Goal: Complete application form

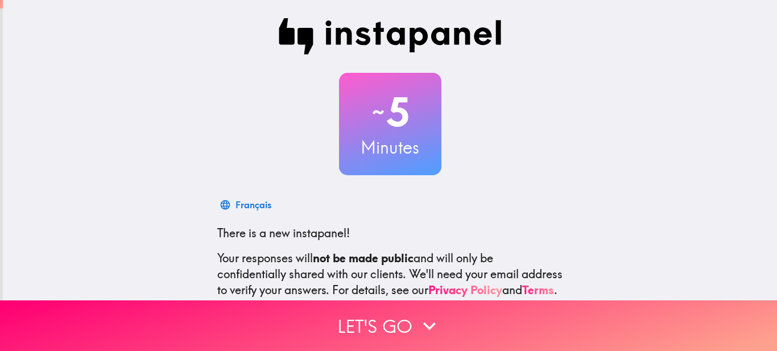
scroll to position [122, 0]
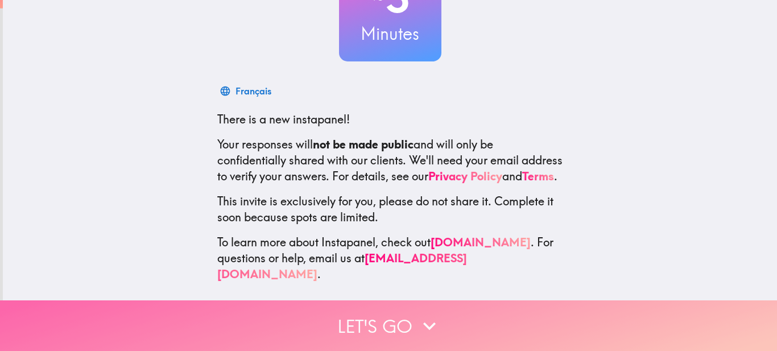
drag, startPoint x: 0, startPoint y: 0, endPoint x: 414, endPoint y: 306, distance: 514.8
click at [417, 313] on icon "button" at bounding box center [429, 325] width 25 height 25
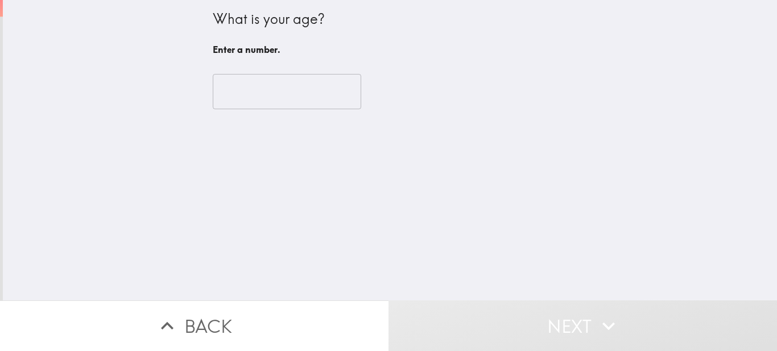
scroll to position [0, 0]
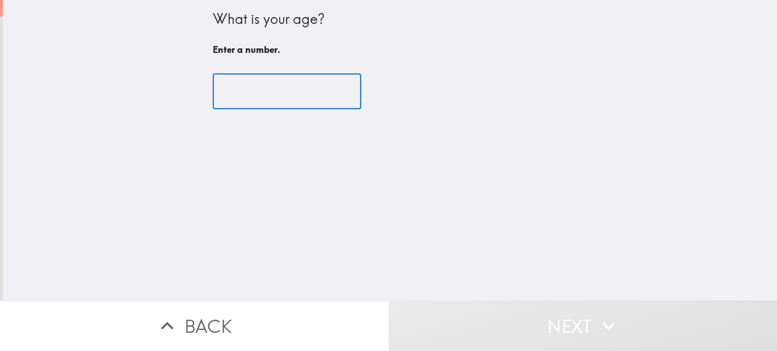
click at [307, 100] on input "number" at bounding box center [287, 91] width 148 height 35
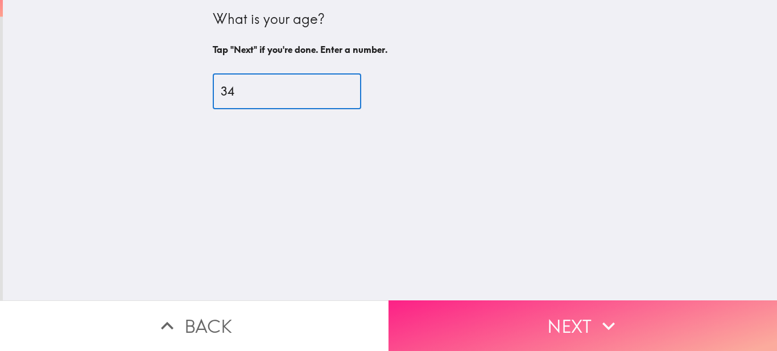
type input "34"
click at [504, 336] on button "Next" at bounding box center [582, 325] width 388 height 51
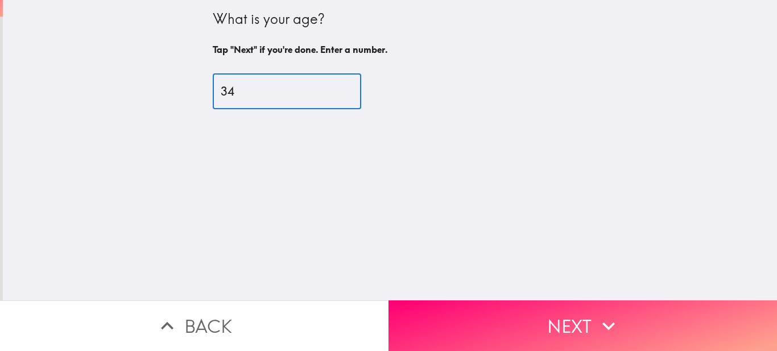
click at [504, 336] on div "Back Next" at bounding box center [388, 325] width 777 height 51
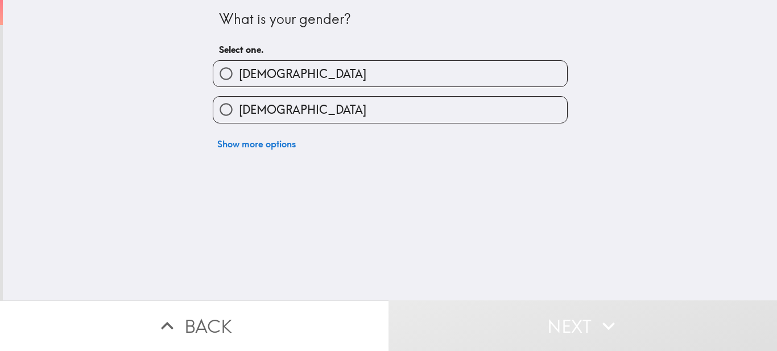
click at [282, 69] on label "[DEMOGRAPHIC_DATA]" at bounding box center [390, 74] width 354 height 26
click at [239, 69] on input "[DEMOGRAPHIC_DATA]" at bounding box center [226, 74] width 26 height 26
radio input "true"
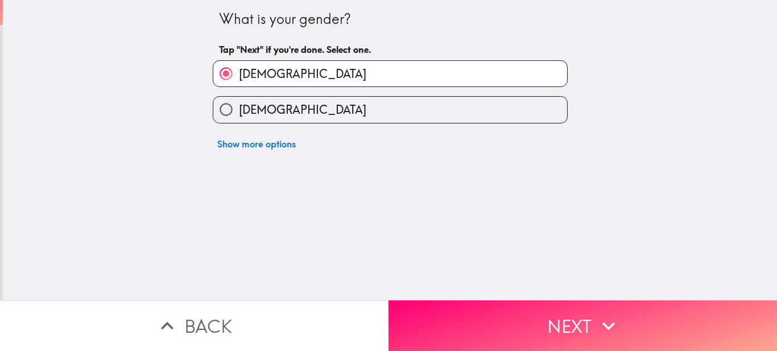
click at [477, 314] on button "Next" at bounding box center [582, 325] width 388 height 51
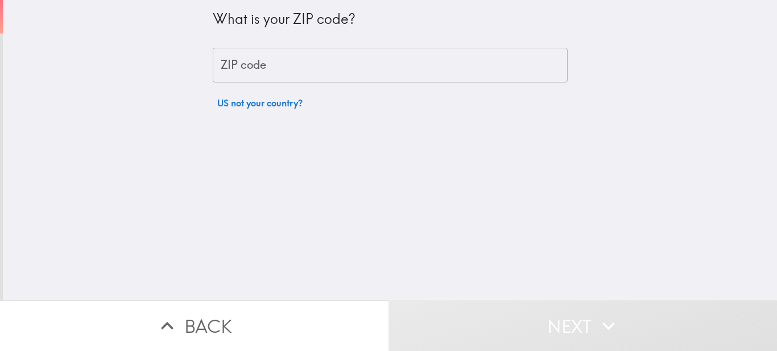
click at [292, 70] on input "ZIP code" at bounding box center [390, 65] width 355 height 35
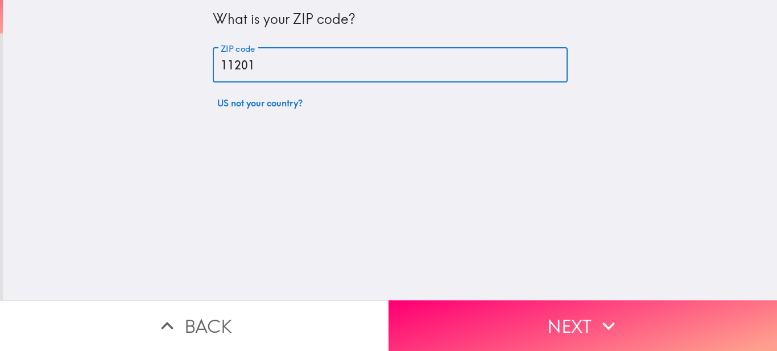
type input "11201"
click at [403, 307] on button "Next" at bounding box center [582, 325] width 388 height 51
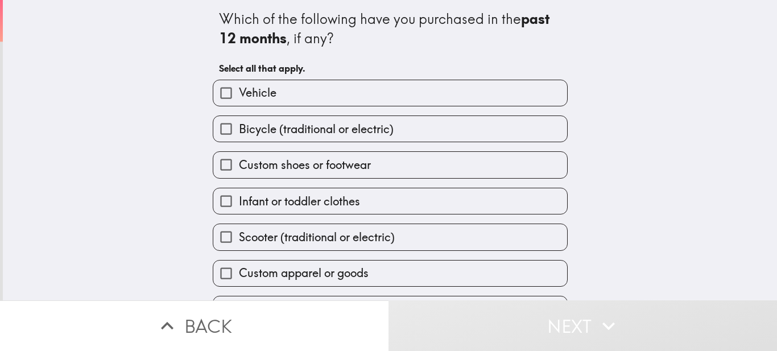
scroll to position [67, 0]
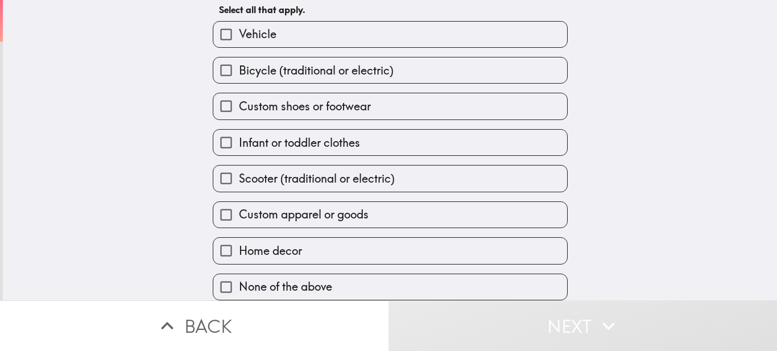
click at [319, 279] on span "None of the above" at bounding box center [285, 287] width 93 height 16
click at [239, 276] on input "None of the above" at bounding box center [226, 287] width 26 height 26
checkbox input "true"
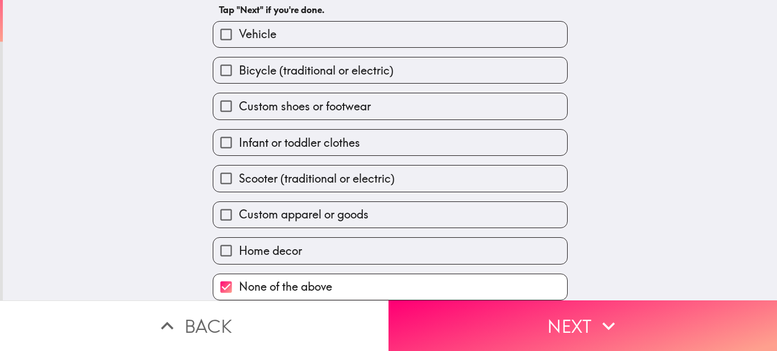
click at [239, 105] on span "Custom shoes or footwear" at bounding box center [305, 106] width 132 height 16
click at [234, 105] on input "Custom shoes or footwear" at bounding box center [226, 106] width 26 height 26
checkbox input "true"
checkbox input "false"
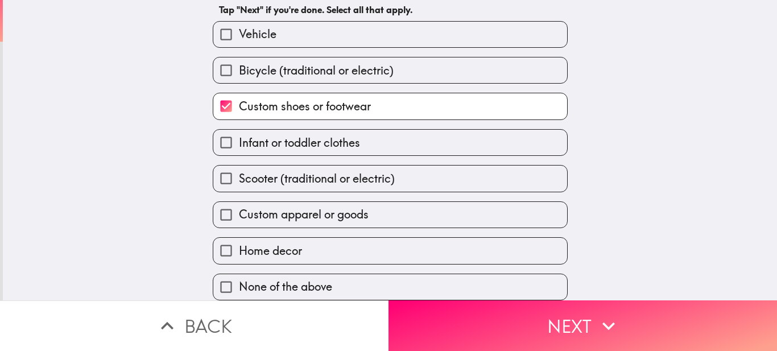
click at [254, 243] on span "Home decor" at bounding box center [270, 251] width 63 height 16
click at [239, 243] on input "Home decor" at bounding box center [226, 251] width 26 height 26
checkbox input "true"
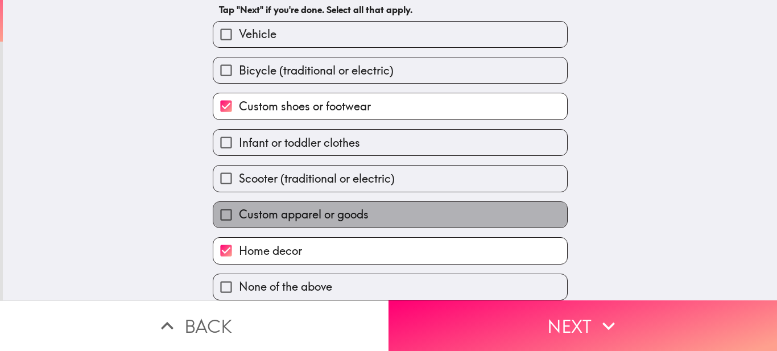
click at [245, 210] on span "Custom apparel or goods" at bounding box center [304, 214] width 130 height 16
click at [239, 210] on input "Custom apparel or goods" at bounding box center [226, 215] width 26 height 26
checkbox input "true"
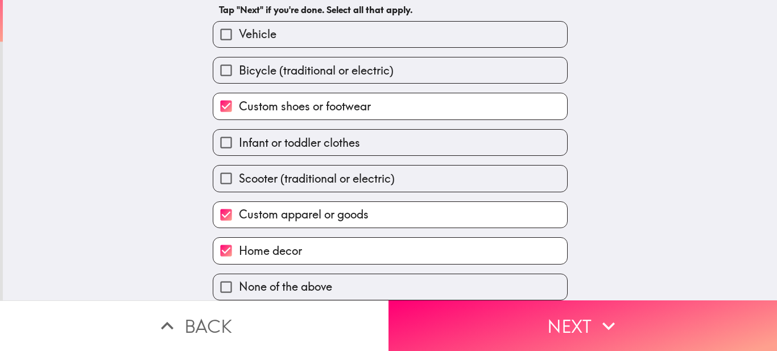
click at [254, 172] on span "Scooter (traditional or electric)" at bounding box center [317, 179] width 156 height 16
click at [239, 172] on input "Scooter (traditional or electric)" at bounding box center [226, 179] width 26 height 26
checkbox input "true"
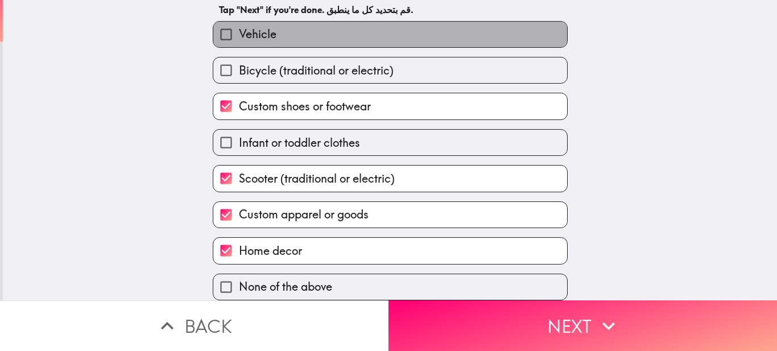
click at [268, 22] on label "Vehicle" at bounding box center [390, 35] width 354 height 26
click at [239, 22] on input "Vehicle" at bounding box center [226, 35] width 26 height 26
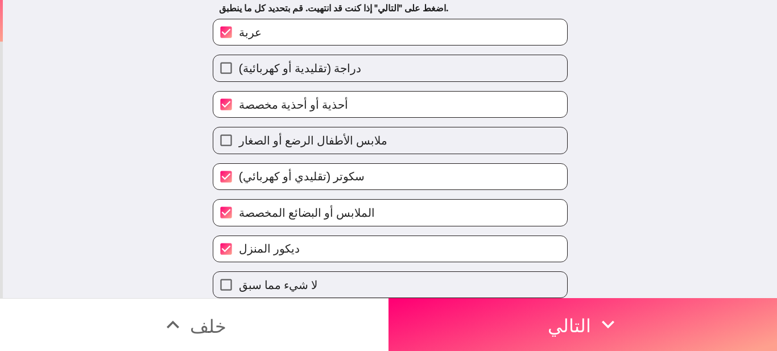
scroll to position [0, 0]
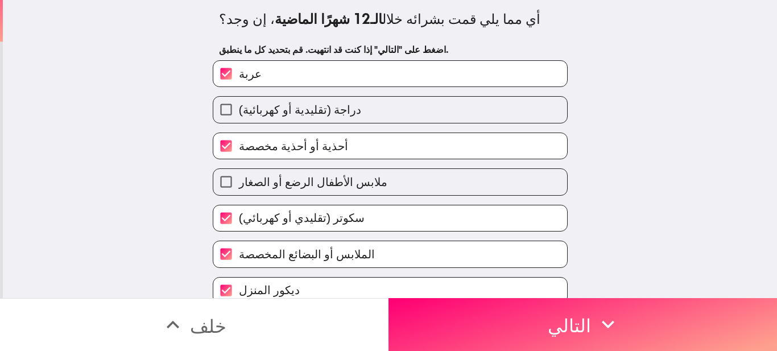
click at [254, 78] on label "عربة" at bounding box center [390, 74] width 354 height 26
click at [239, 78] on input "عربة" at bounding box center [226, 74] width 26 height 26
checkbox input "false"
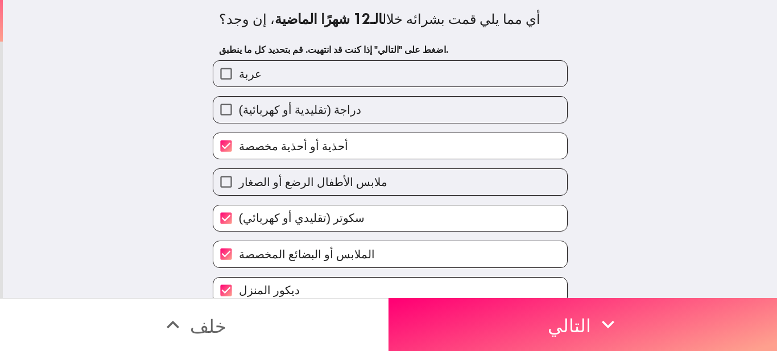
scroll to position [50, 0]
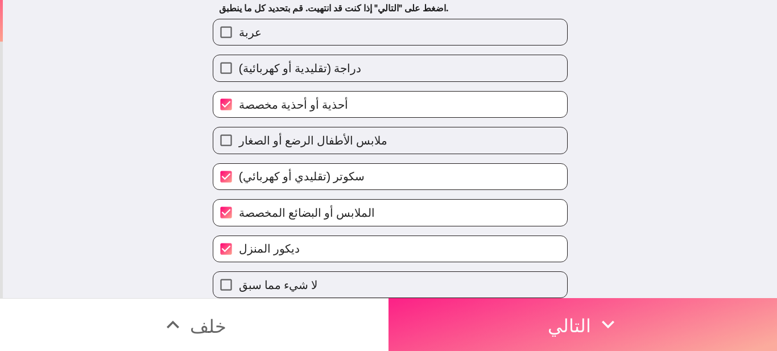
click at [433, 308] on button "التالي" at bounding box center [582, 324] width 388 height 53
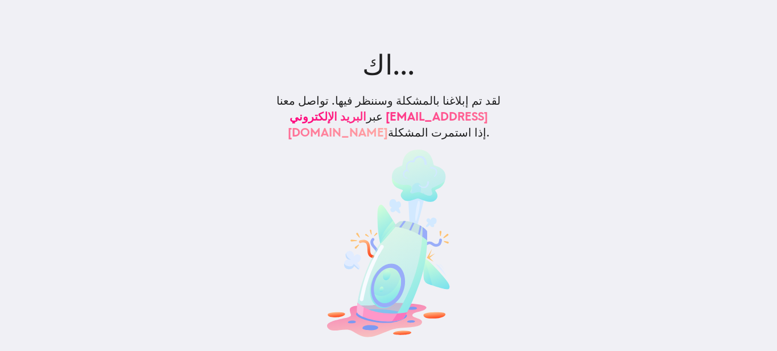
scroll to position [0, 0]
